Goal: Task Accomplishment & Management: Use online tool/utility

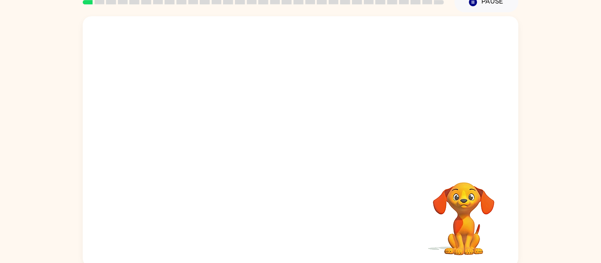
scroll to position [46, 0]
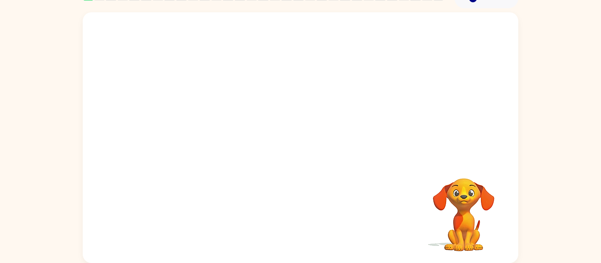
click at [306, 85] on div at bounding box center [300, 86] width 435 height 148
click at [297, 141] on div at bounding box center [300, 142] width 56 height 32
click at [300, 140] on div at bounding box center [300, 142] width 56 height 32
click at [287, 147] on button "button" at bounding box center [300, 142] width 56 height 32
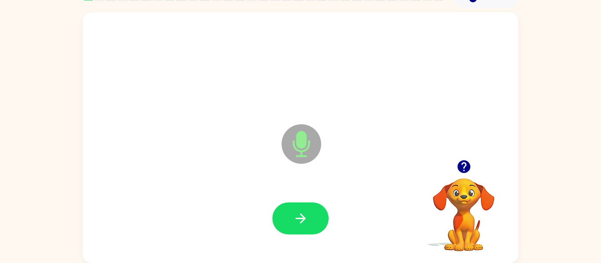
click at [294, 146] on icon "Microphone The Microphone is here when it is your turn to talk" at bounding box center [345, 155] width 132 height 66
click at [274, 218] on button "button" at bounding box center [300, 219] width 56 height 32
click at [306, 210] on button "button" at bounding box center [300, 219] width 56 height 32
click at [306, 212] on icon "button" at bounding box center [300, 218] width 15 height 15
click at [459, 167] on icon "button" at bounding box center [463, 166] width 13 height 13
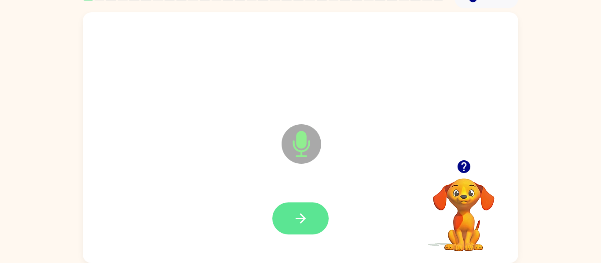
click at [299, 221] on icon "button" at bounding box center [300, 218] width 15 height 15
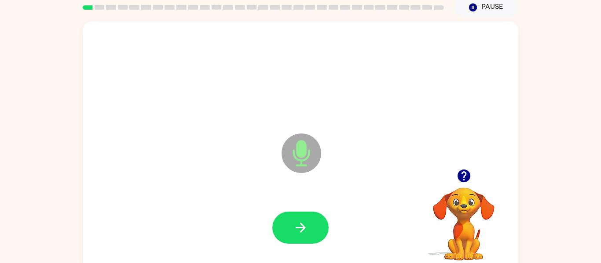
scroll to position [33, 0]
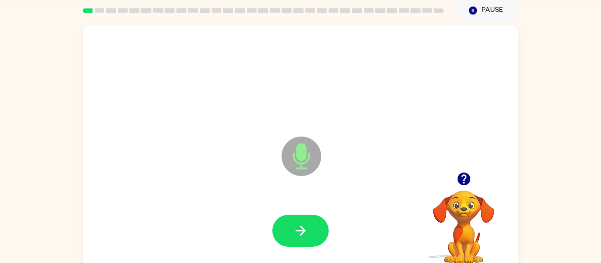
click at [463, 170] on button "button" at bounding box center [463, 179] width 22 height 22
click at [307, 234] on icon "button" at bounding box center [300, 230] width 15 height 15
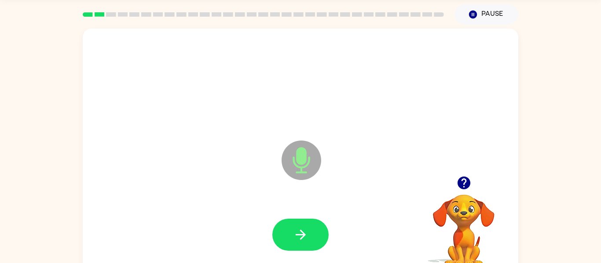
scroll to position [29, 0]
click at [465, 177] on icon "button" at bounding box center [463, 183] width 15 height 15
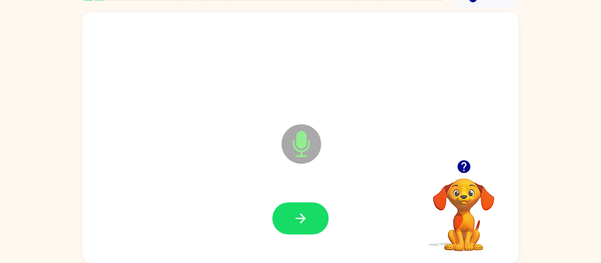
click at [463, 175] on button "button" at bounding box center [463, 167] width 22 height 22
click at [291, 232] on button "button" at bounding box center [300, 219] width 56 height 32
click at [464, 172] on icon "button" at bounding box center [463, 166] width 13 height 13
click at [457, 165] on icon "button" at bounding box center [463, 166] width 13 height 13
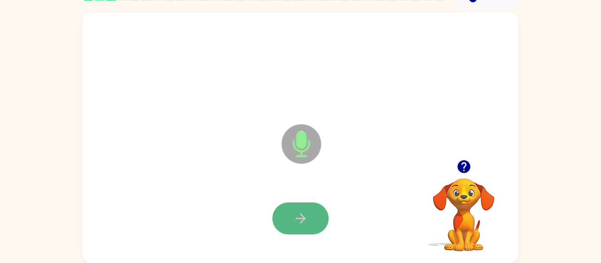
click at [283, 217] on button "button" at bounding box center [300, 219] width 56 height 32
click at [295, 221] on icon "button" at bounding box center [300, 218] width 15 height 15
click at [295, 222] on icon "button" at bounding box center [300, 218] width 15 height 15
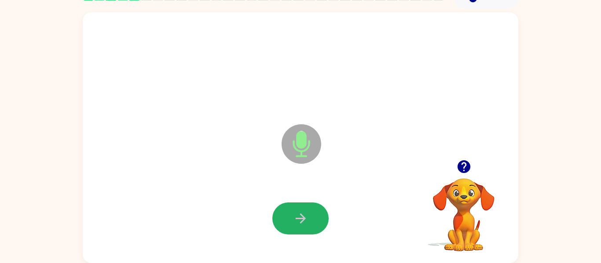
click at [295, 222] on icon "button" at bounding box center [300, 218] width 15 height 15
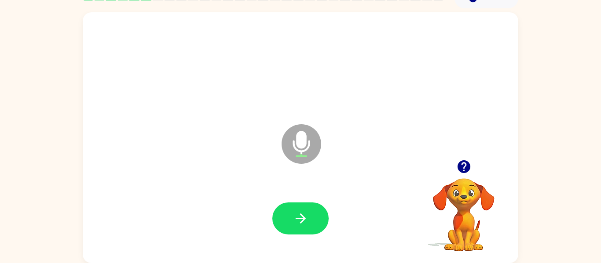
click at [295, 222] on icon "button" at bounding box center [300, 218] width 15 height 15
click at [306, 228] on button "button" at bounding box center [300, 219] width 56 height 32
click at [468, 168] on icon "button" at bounding box center [463, 166] width 13 height 13
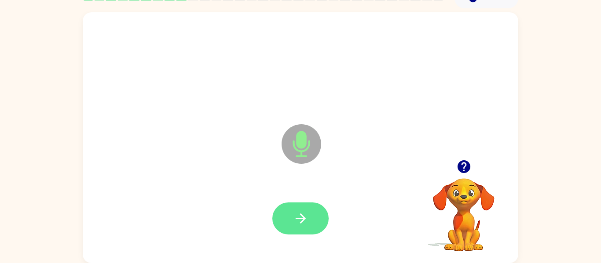
click at [308, 232] on button "button" at bounding box center [300, 219] width 56 height 32
click at [462, 171] on icon "button" at bounding box center [463, 166] width 13 height 13
click at [303, 213] on icon "button" at bounding box center [300, 218] width 15 height 15
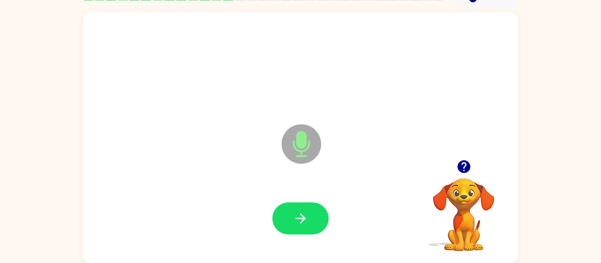
click at [472, 163] on button "button" at bounding box center [463, 167] width 22 height 22
click at [463, 168] on icon "button" at bounding box center [463, 166] width 13 height 13
click at [306, 226] on icon "button" at bounding box center [300, 218] width 15 height 15
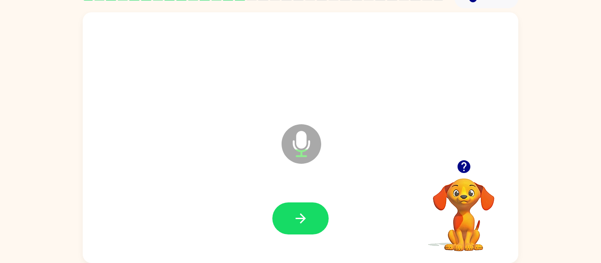
click at [306, 226] on icon "button" at bounding box center [300, 218] width 15 height 15
click at [314, 231] on button "button" at bounding box center [300, 219] width 56 height 32
click at [459, 162] on icon "button" at bounding box center [463, 166] width 15 height 15
click at [304, 223] on icon "button" at bounding box center [300, 218] width 15 height 15
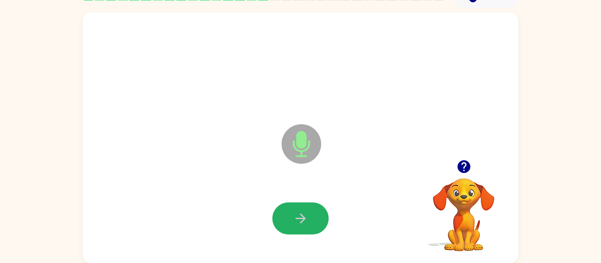
click at [304, 223] on icon "button" at bounding box center [300, 218] width 15 height 15
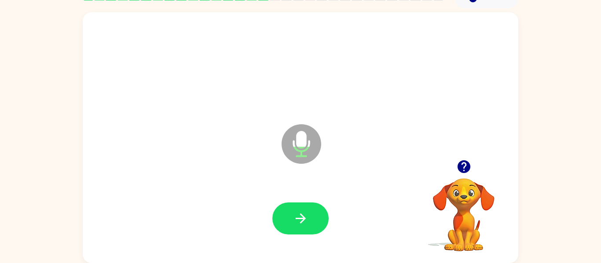
click at [304, 223] on icon "button" at bounding box center [300, 218] width 15 height 15
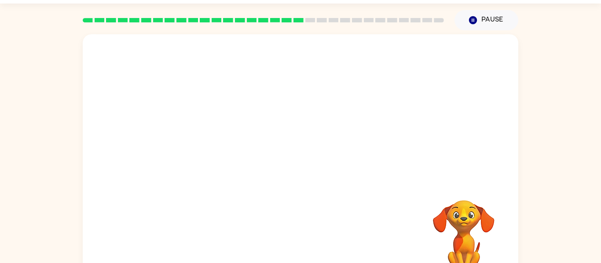
scroll to position [22, 0]
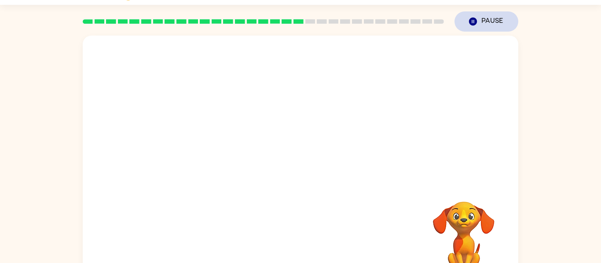
click at [476, 27] on button "Pause Pause" at bounding box center [486, 21] width 64 height 20
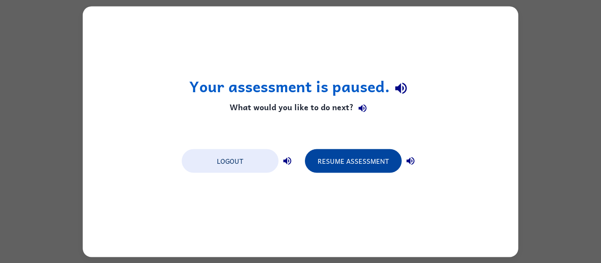
click at [346, 162] on button "Resume Assessment" at bounding box center [353, 161] width 97 height 24
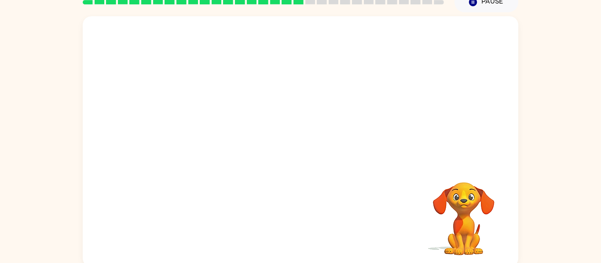
scroll to position [46, 0]
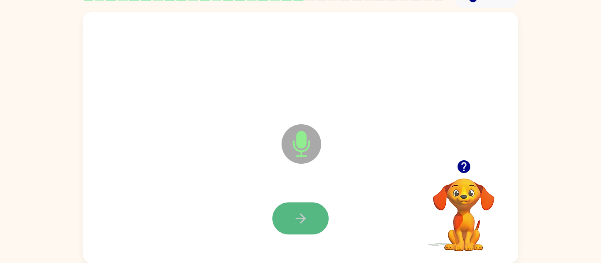
click at [303, 220] on icon "button" at bounding box center [300, 219] width 10 height 10
click at [463, 158] on button "button" at bounding box center [463, 167] width 22 height 22
click at [291, 213] on button "button" at bounding box center [300, 219] width 56 height 32
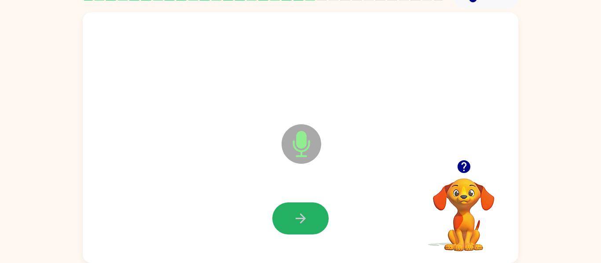
click at [291, 213] on button "button" at bounding box center [300, 219] width 56 height 32
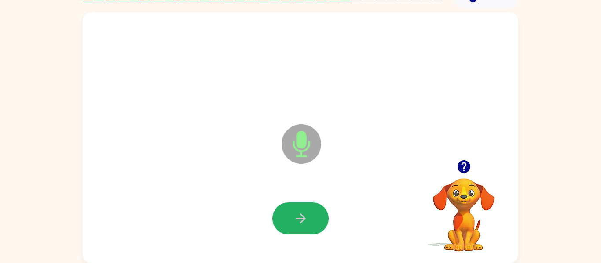
click at [291, 213] on button "button" at bounding box center [300, 219] width 56 height 32
click at [454, 163] on button "button" at bounding box center [463, 167] width 22 height 22
click at [300, 220] on icon "button" at bounding box center [300, 218] width 15 height 15
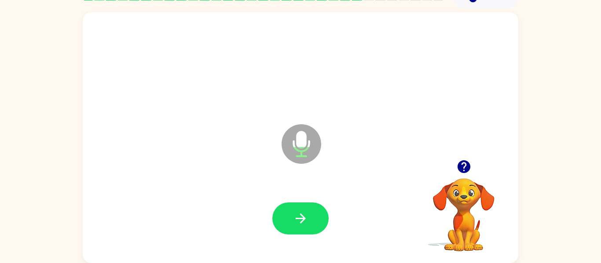
click at [300, 220] on icon "button" at bounding box center [300, 218] width 15 height 15
click at [471, 171] on button "button" at bounding box center [463, 167] width 22 height 22
click at [295, 209] on button "button" at bounding box center [300, 219] width 56 height 32
click at [456, 168] on icon "button" at bounding box center [463, 166] width 15 height 15
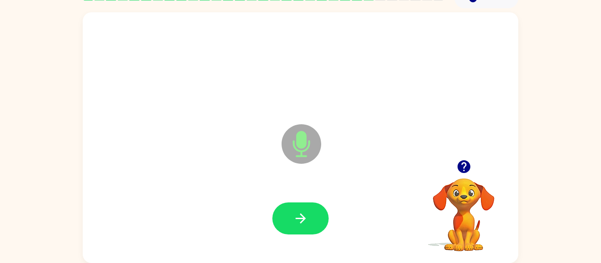
click at [461, 175] on icon "button" at bounding box center [463, 166] width 15 height 15
click at [307, 231] on button "button" at bounding box center [300, 219] width 56 height 32
click at [305, 229] on button "button" at bounding box center [300, 219] width 56 height 32
click at [460, 169] on icon "button" at bounding box center [463, 166] width 13 height 13
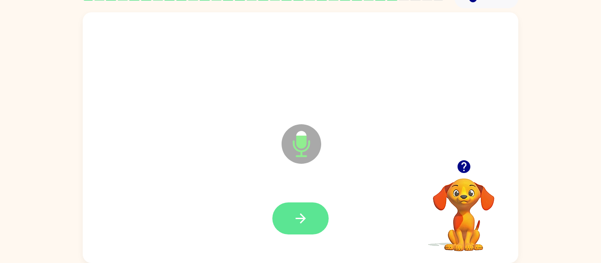
click at [287, 217] on button "button" at bounding box center [300, 219] width 56 height 32
click at [290, 222] on button "button" at bounding box center [300, 219] width 56 height 32
click at [316, 223] on button "button" at bounding box center [300, 219] width 56 height 32
click at [298, 219] on icon "button" at bounding box center [300, 219] width 10 height 10
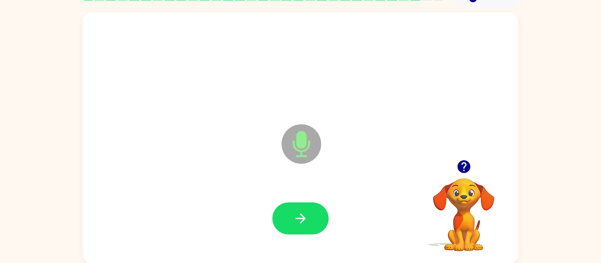
click at [298, 219] on icon "button" at bounding box center [300, 219] width 10 height 10
click at [311, 225] on button "button" at bounding box center [300, 219] width 56 height 32
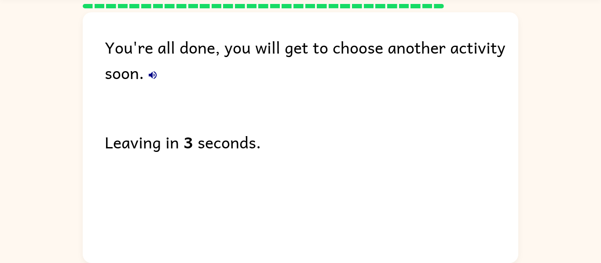
scroll to position [0, 0]
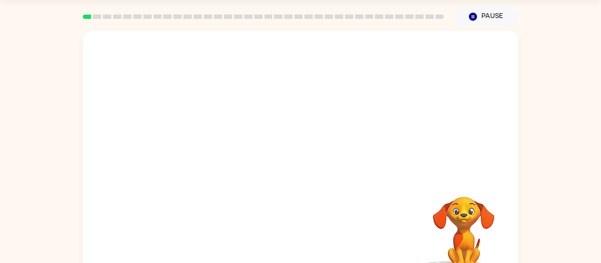
scroll to position [33, 0]
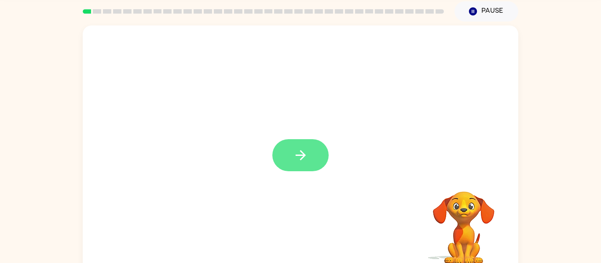
click at [301, 162] on icon "button" at bounding box center [300, 155] width 15 height 15
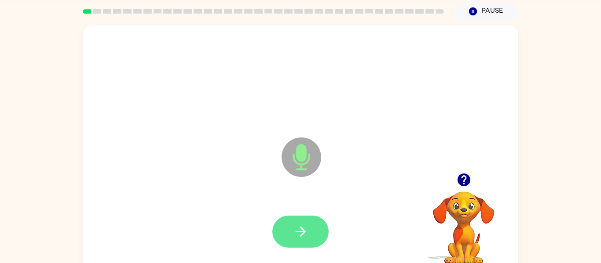
click at [285, 221] on button "button" at bounding box center [300, 232] width 56 height 32
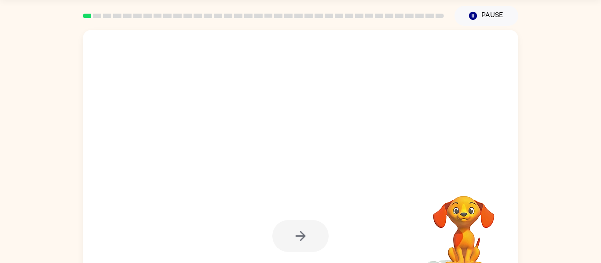
scroll to position [27, 0]
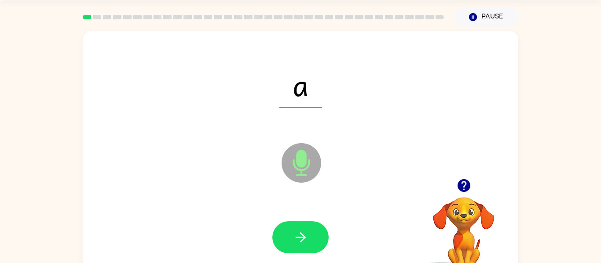
click at [469, 189] on icon "button" at bounding box center [463, 185] width 15 height 15
click at [299, 239] on icon "button" at bounding box center [300, 237] width 15 height 15
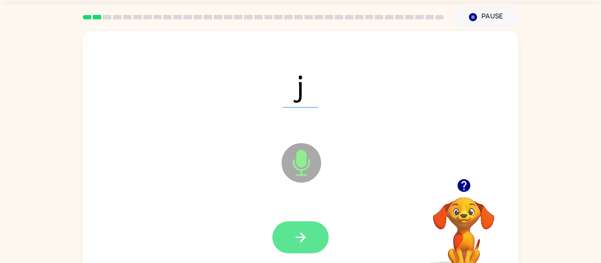
click at [299, 237] on icon "button" at bounding box center [300, 237] width 15 height 15
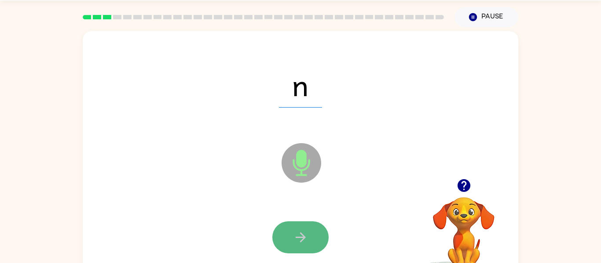
click at [301, 238] on icon "button" at bounding box center [300, 237] width 15 height 15
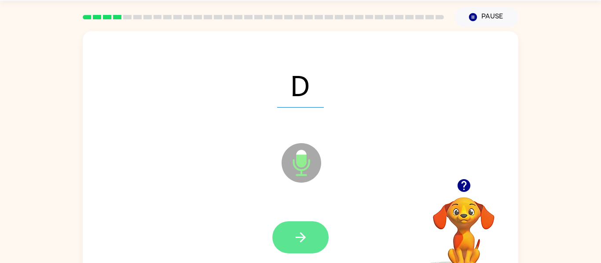
click at [302, 238] on icon "button" at bounding box center [300, 238] width 10 height 10
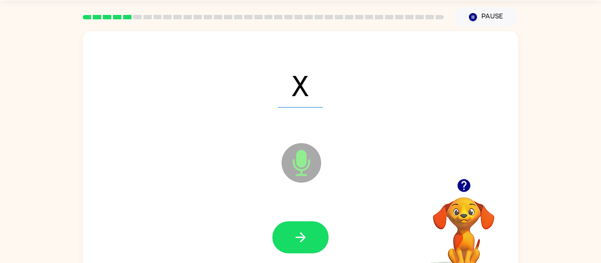
click at [302, 238] on icon "button" at bounding box center [300, 238] width 10 height 10
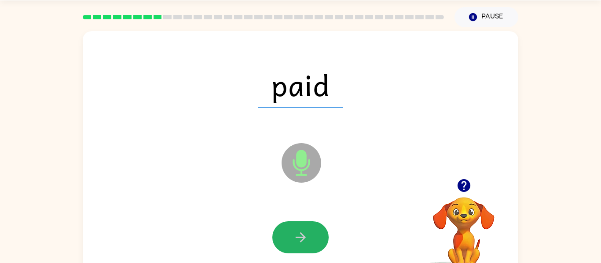
click at [302, 238] on icon "button" at bounding box center [300, 238] width 10 height 10
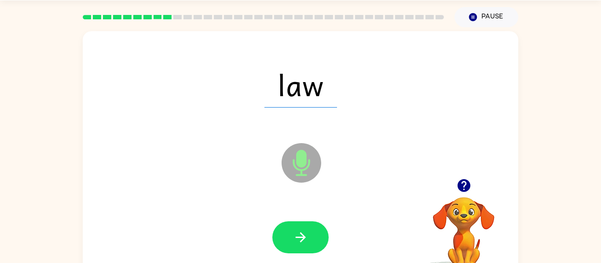
click at [302, 238] on icon "button" at bounding box center [300, 238] width 10 height 10
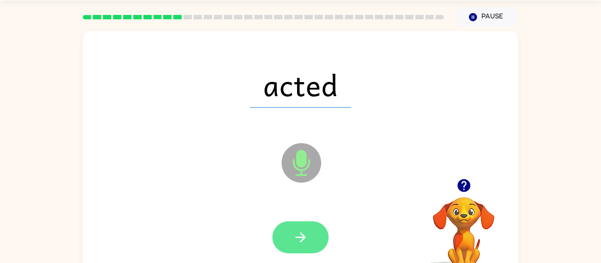
click at [302, 238] on icon "button" at bounding box center [300, 237] width 15 height 15
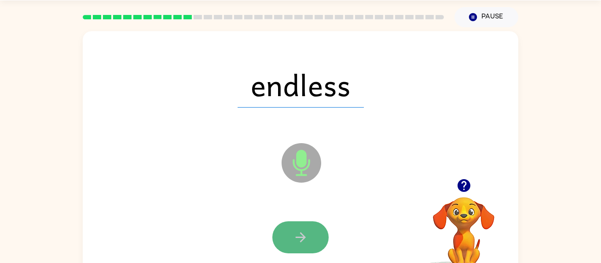
click at [305, 246] on button "button" at bounding box center [300, 238] width 56 height 32
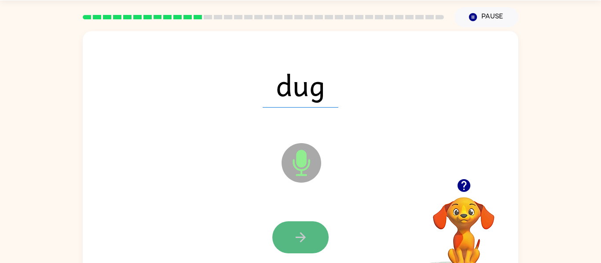
click at [303, 242] on icon "button" at bounding box center [300, 237] width 15 height 15
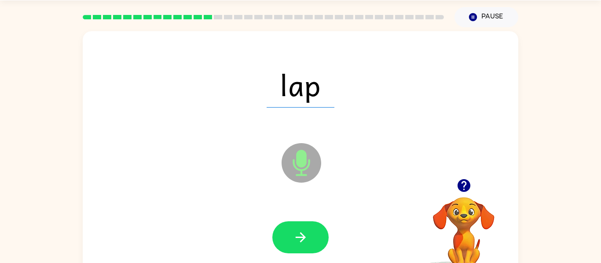
click at [303, 242] on icon "button" at bounding box center [300, 237] width 15 height 15
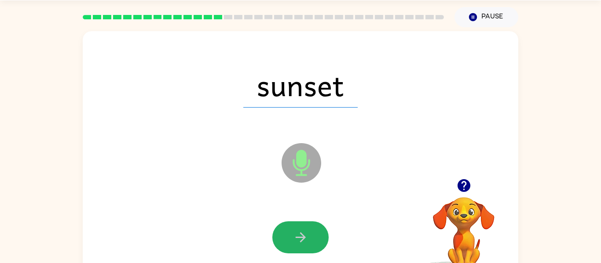
click at [303, 242] on icon "button" at bounding box center [300, 237] width 15 height 15
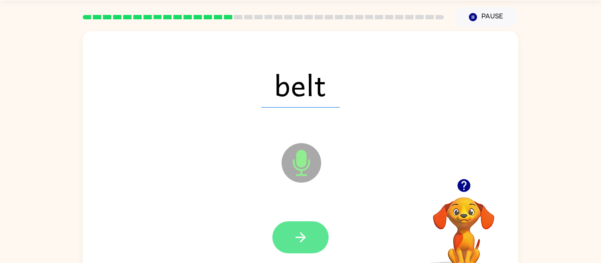
click at [303, 243] on icon "button" at bounding box center [300, 237] width 15 height 15
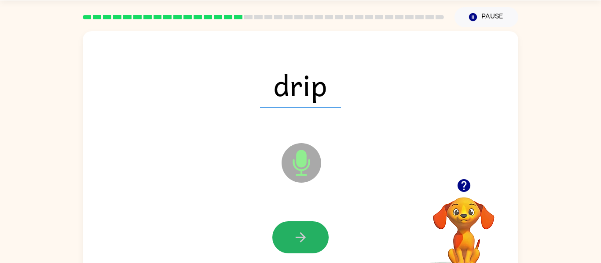
click at [303, 243] on icon "button" at bounding box center [300, 237] width 15 height 15
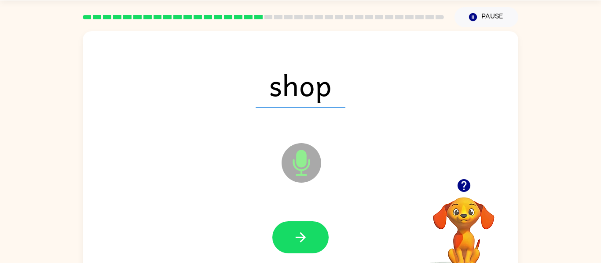
click at [303, 243] on icon "button" at bounding box center [300, 237] width 15 height 15
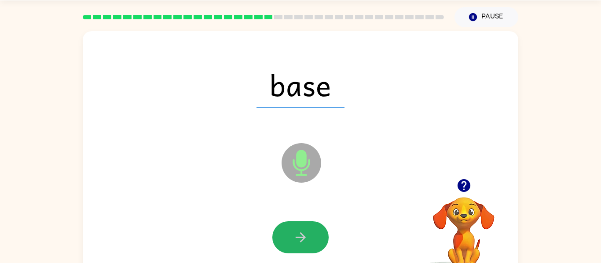
click at [303, 243] on icon "button" at bounding box center [300, 237] width 15 height 15
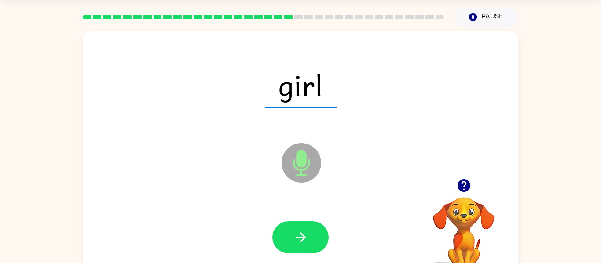
click at [303, 243] on icon "button" at bounding box center [300, 237] width 15 height 15
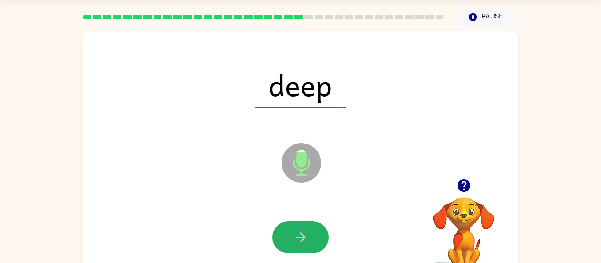
click at [303, 243] on icon "button" at bounding box center [300, 237] width 15 height 15
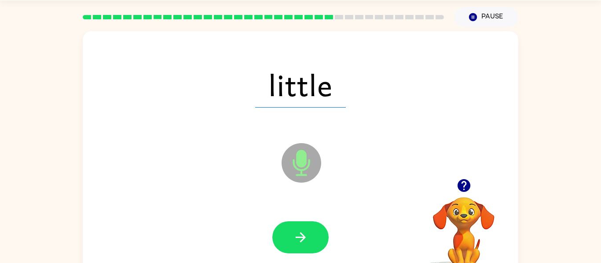
click at [303, 243] on icon "button" at bounding box center [300, 237] width 15 height 15
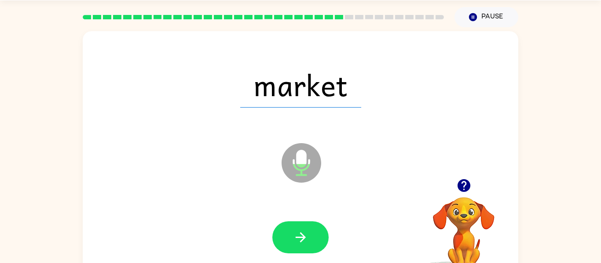
click at [303, 243] on icon "button" at bounding box center [300, 237] width 15 height 15
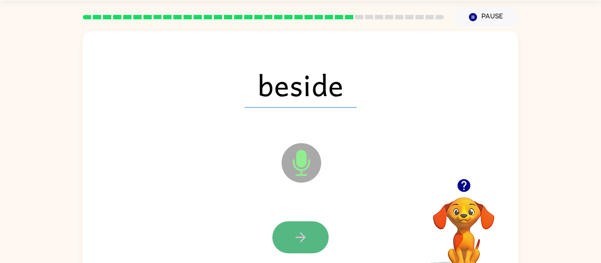
click at [319, 236] on button "button" at bounding box center [300, 238] width 56 height 32
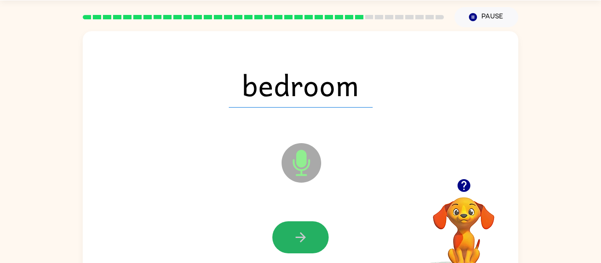
click at [319, 237] on button "button" at bounding box center [300, 238] width 56 height 32
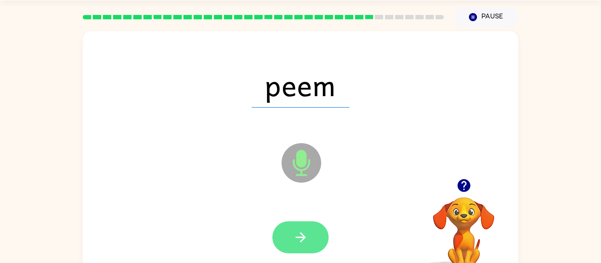
click at [285, 237] on button "button" at bounding box center [300, 238] width 56 height 32
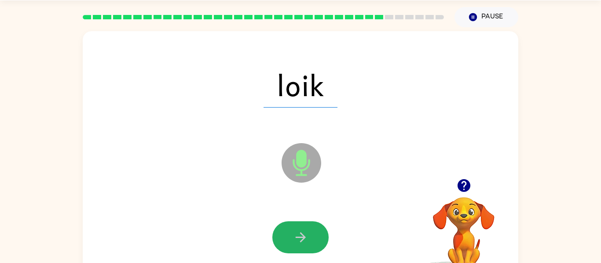
click at [285, 237] on button "button" at bounding box center [300, 238] width 56 height 32
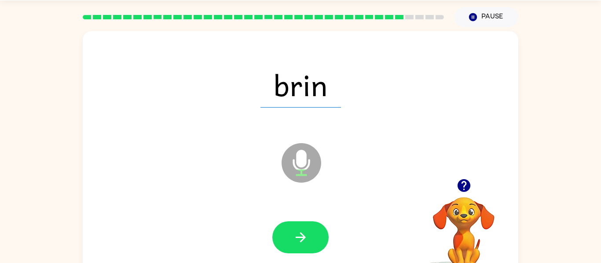
click at [285, 237] on button "button" at bounding box center [300, 238] width 56 height 32
